Goal: Task Accomplishment & Management: Manage account settings

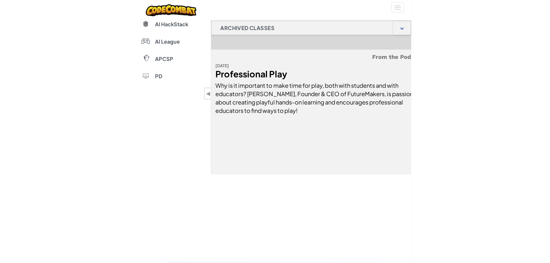
scroll to position [511, 0]
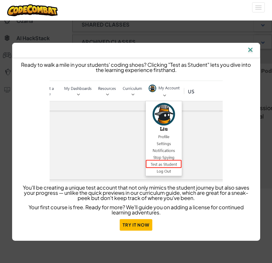
click at [250, 50] on img at bounding box center [251, 50] width 8 height 9
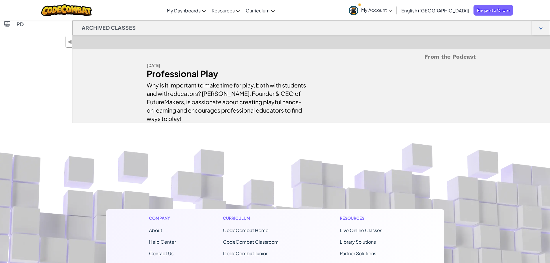
click at [272, 8] on link "My Account" at bounding box center [370, 10] width 49 height 18
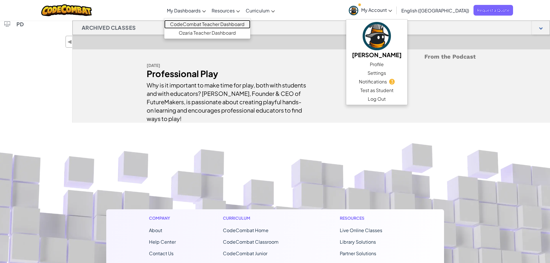
click at [230, 23] on link "CodeCombat Teacher Dashboard" at bounding box center [207, 24] width 86 height 9
click at [213, 23] on link "CodeCombat Teacher Dashboard" at bounding box center [207, 24] width 86 height 9
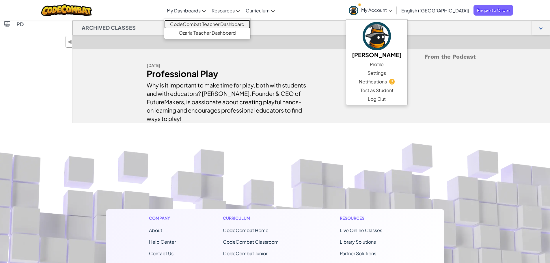
click at [213, 23] on link "CodeCombat Teacher Dashboard" at bounding box center [207, 24] width 86 height 9
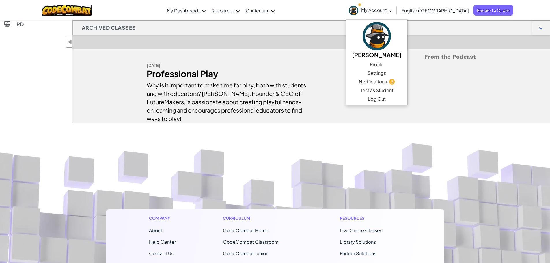
click at [64, 8] on img at bounding box center [66, 10] width 50 height 12
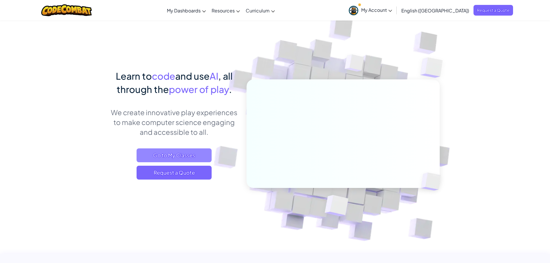
click at [191, 158] on span "Go to My Classes" at bounding box center [173, 155] width 75 height 14
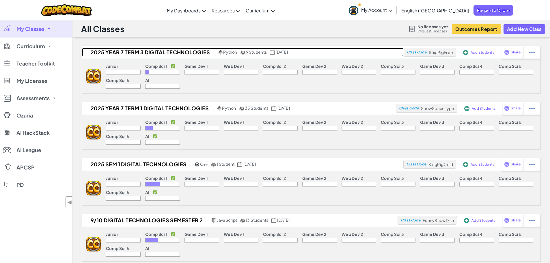
click at [155, 51] on h2 "2025 Year 7 Term 3 Digital Technologies" at bounding box center [149, 52] width 135 height 9
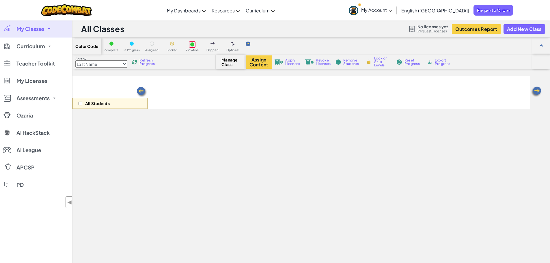
select select "560f1a9f22961295f9427742"
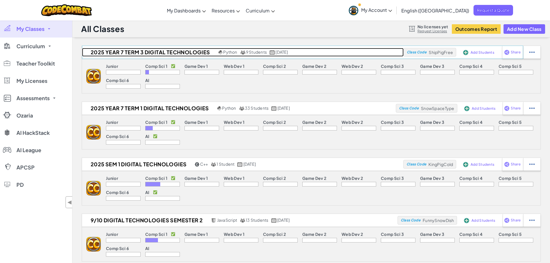
click at [171, 52] on h2 "2025 Year 7 Term 3 Digital Technologies" at bounding box center [149, 52] width 135 height 9
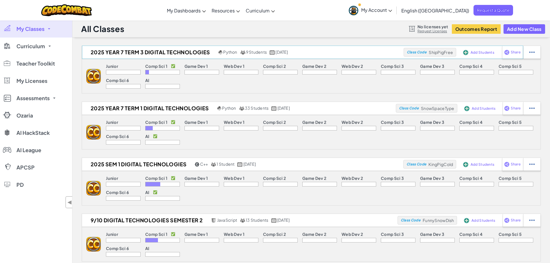
select select "560f1a9f22961295f9427742"
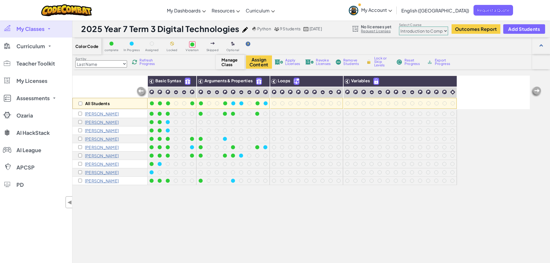
click at [142, 60] on span "Refresh Progress" at bounding box center [148, 62] width 18 height 7
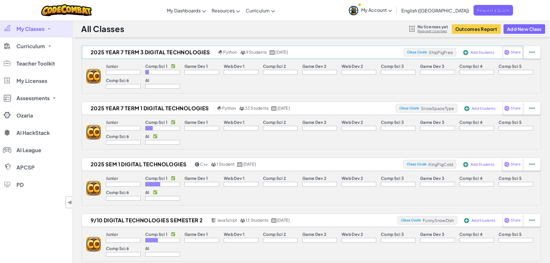
click at [272, 53] on span "Share" at bounding box center [515, 51] width 10 height 3
select select "write"
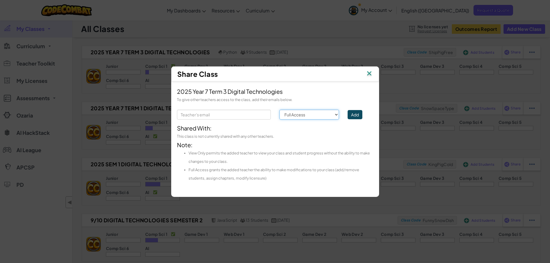
click at [272, 114] on select "Permission Full Access View Only" at bounding box center [309, 115] width 60 height 10
click at [272, 100] on div "To give other teachers access to the class, add their emails below." at bounding box center [275, 99] width 196 height 8
click at [272, 71] on img at bounding box center [369, 74] width 8 height 9
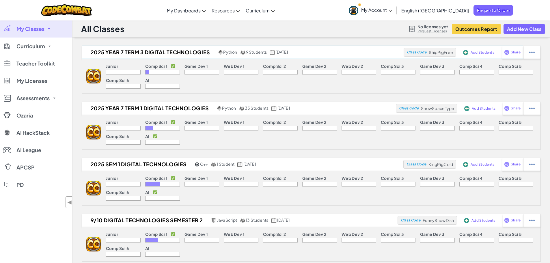
click at [272, 52] on span "ShipPigFree" at bounding box center [440, 52] width 24 height 5
click at [272, 56] on div at bounding box center [531, 52] width 17 height 13
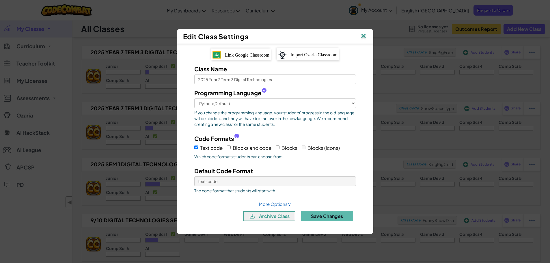
click at [272, 38] on img at bounding box center [363, 36] width 8 height 9
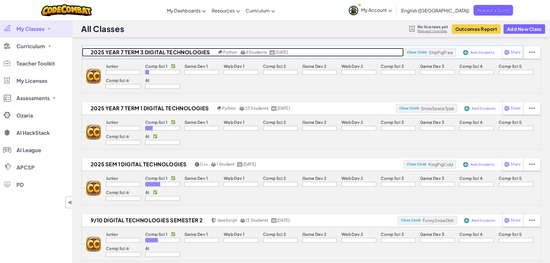
click at [266, 52] on span "9 Students" at bounding box center [256, 51] width 21 height 5
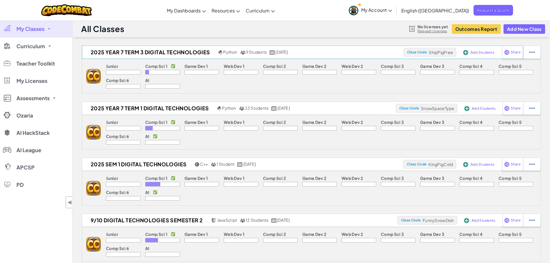
select select "560f1a9f22961295f9427742"
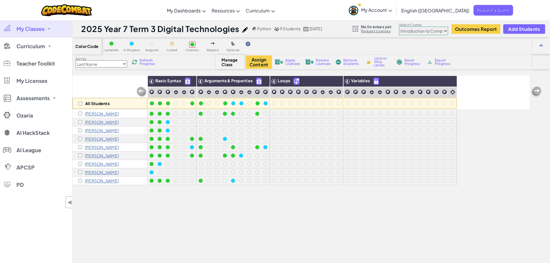
click at [272, 31] on select "Junior Introduction to Computer Science Game Development 1 Web Development 1 Co…" at bounding box center [423, 31] width 49 height 9
click at [272, 43] on div "Color Code complete In Progress Assigned Locked Violation Skipped Optional" at bounding box center [310, 46] width 477 height 17
click at [272, 29] on button "Outcomes Report" at bounding box center [475, 29] width 49 height 10
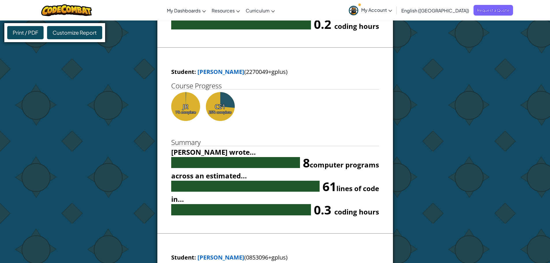
scroll to position [672, 0]
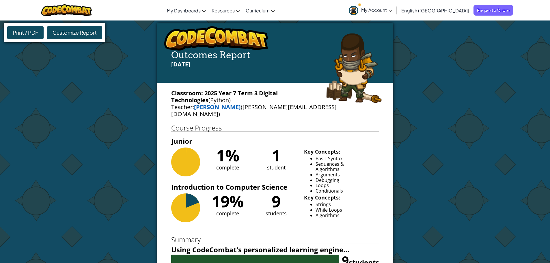
select select "560f1a9f22961295f9427742"
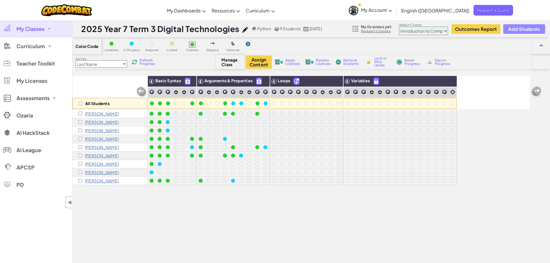
click at [272, 31] on span "Add Students" at bounding box center [524, 29] width 32 height 5
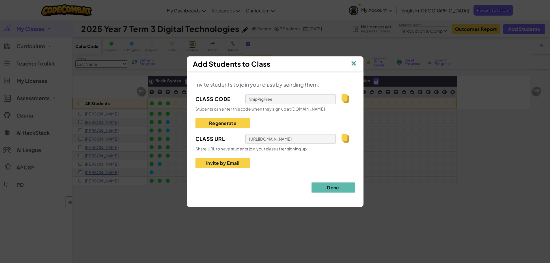
click at [272, 138] on img at bounding box center [344, 138] width 7 height 9
